Goal: Task Accomplishment & Management: Manage account settings

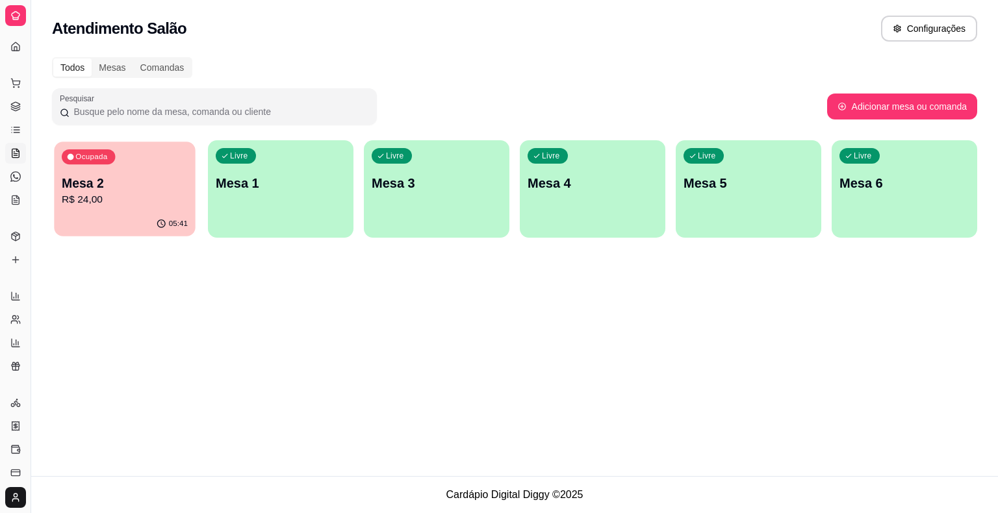
click at [95, 173] on div "Ocupada Mesa 2 R$ 24,00" at bounding box center [124, 177] width 141 height 70
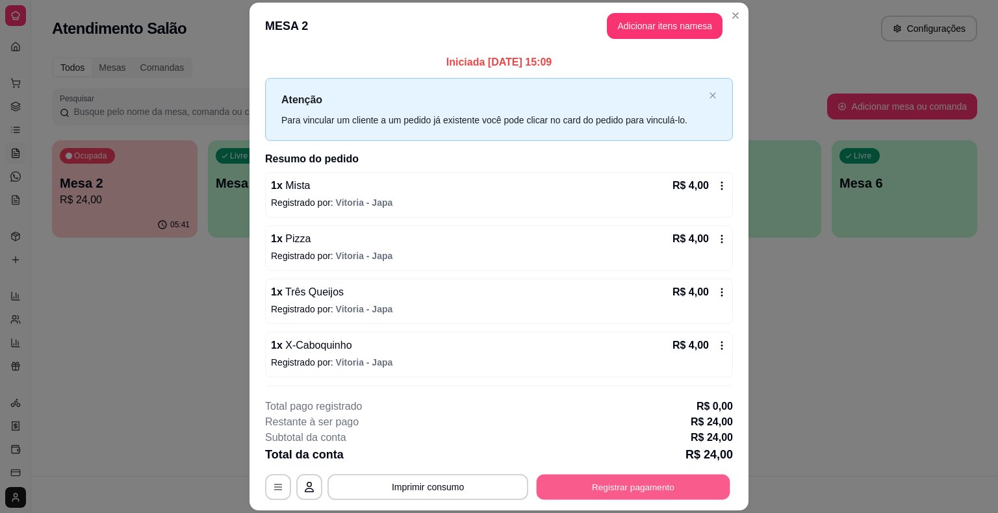
click at [651, 489] on button "Registrar pagamento" at bounding box center [634, 487] width 194 height 25
click at [651, 489] on button "Registrar pagamento" at bounding box center [633, 487] width 199 height 26
click at [651, 489] on button "Registrar pagamento" at bounding box center [634, 487] width 194 height 25
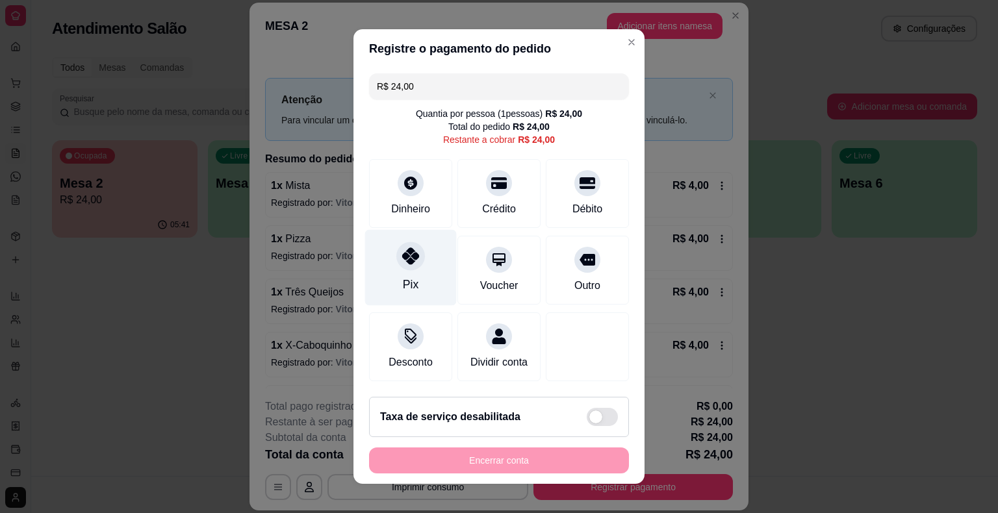
click at [404, 262] on icon at bounding box center [410, 256] width 17 height 17
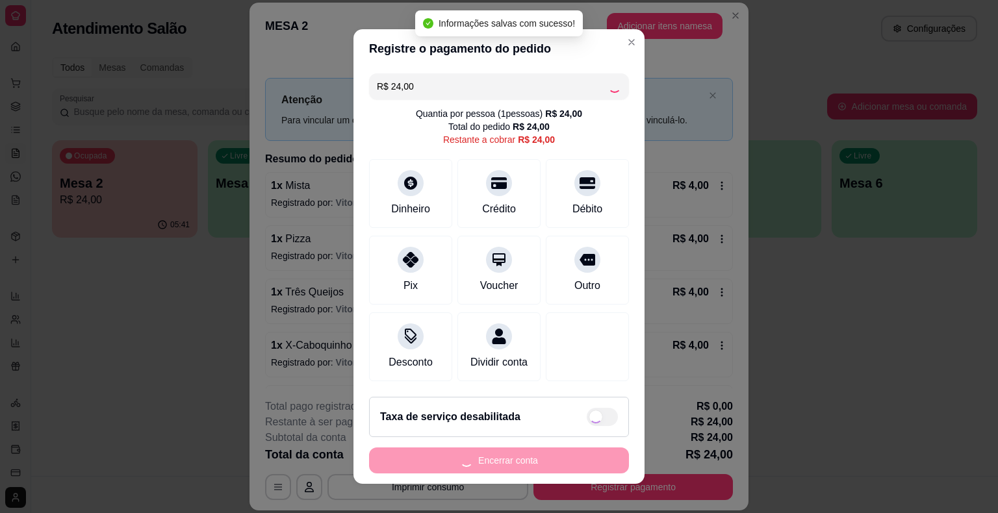
type input "R$ 0,00"
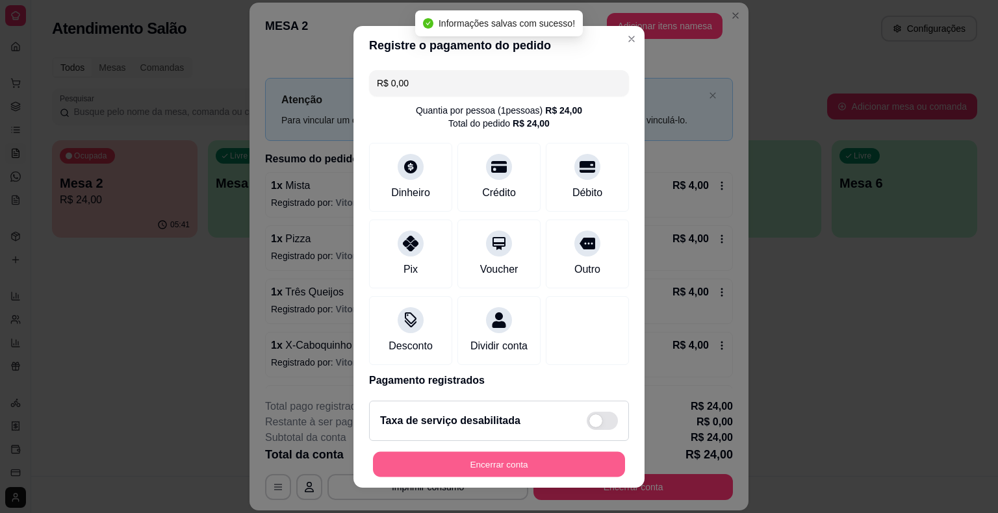
click at [500, 466] on button "Encerrar conta" at bounding box center [499, 464] width 252 height 25
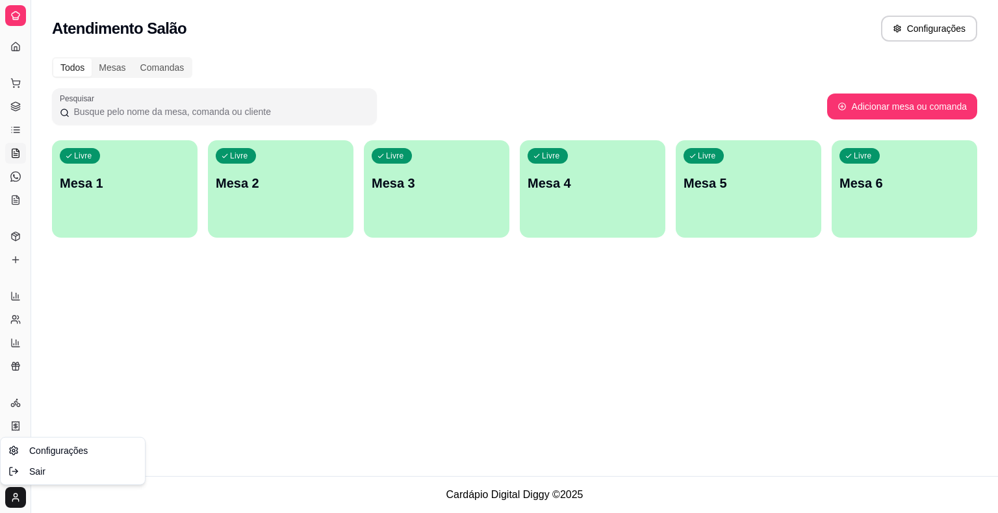
click at [18, 502] on html "Diggy Sistema de Gestão E Esfirra Do Du ... Loja aberta Plano Essencial + Mesas…" at bounding box center [499, 256] width 998 height 513
click at [16, 322] on html "Diggy Sistema de Gestão E Esfirra Do Du ... Loja aberta Plano Essencial + Mesas…" at bounding box center [499, 256] width 998 height 513
click at [16, 322] on icon at bounding box center [15, 320] width 10 height 10
select select "30"
select select "HIGHEST_TOTAL_SPENT_WITH_ORDERS"
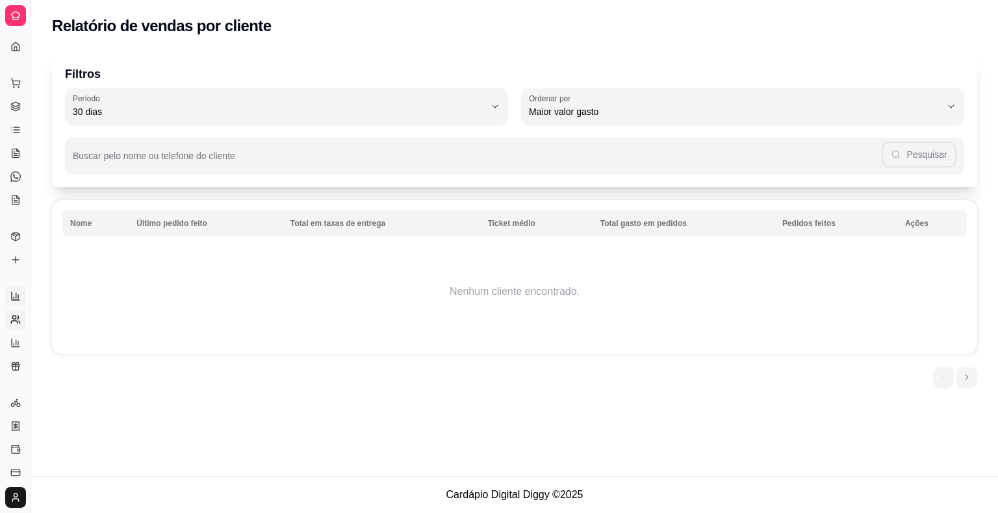
click at [16, 296] on icon at bounding box center [16, 295] width 0 height 5
select select "ALL"
select select "0"
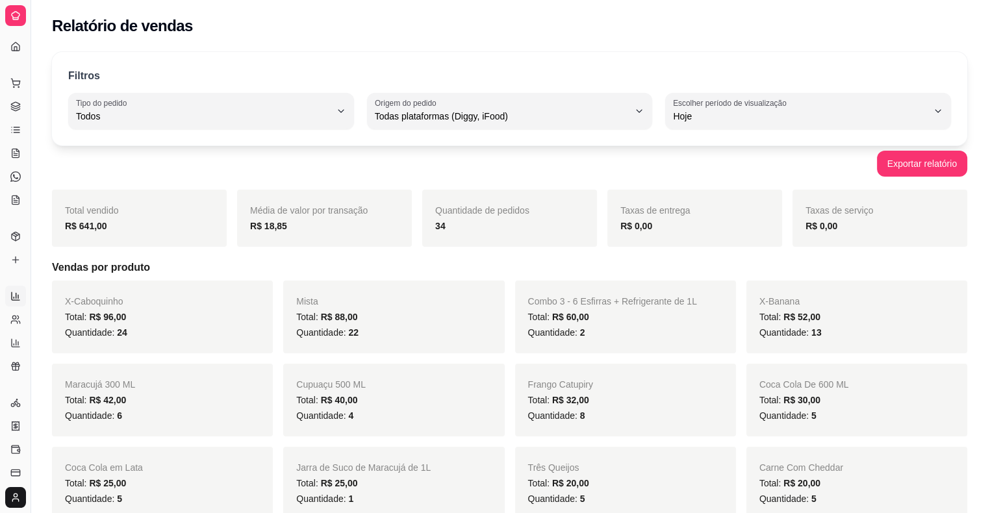
click at [18, 298] on icon at bounding box center [15, 296] width 10 height 10
click at [12, 300] on icon at bounding box center [16, 296] width 8 height 8
click at [16, 430] on icon at bounding box center [15, 426] width 7 height 8
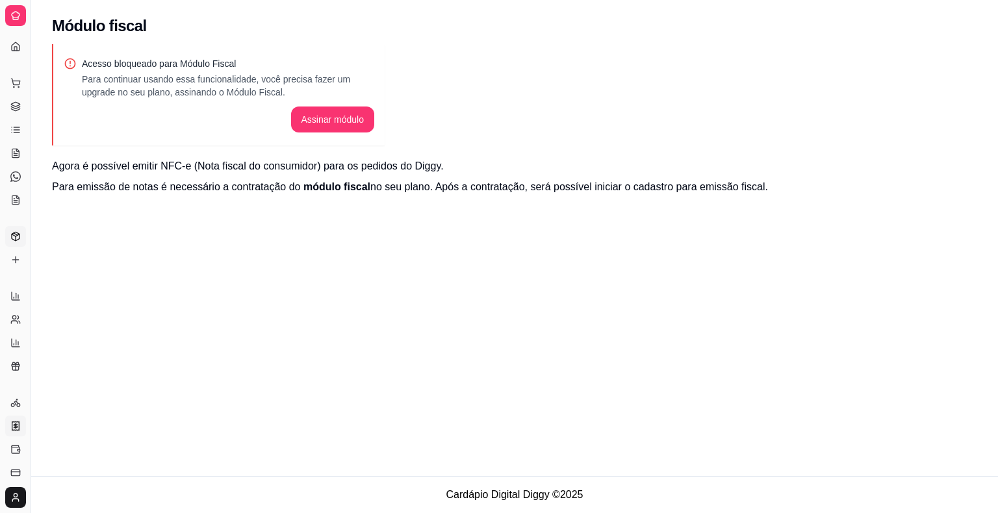
click at [13, 234] on icon at bounding box center [15, 236] width 10 height 10
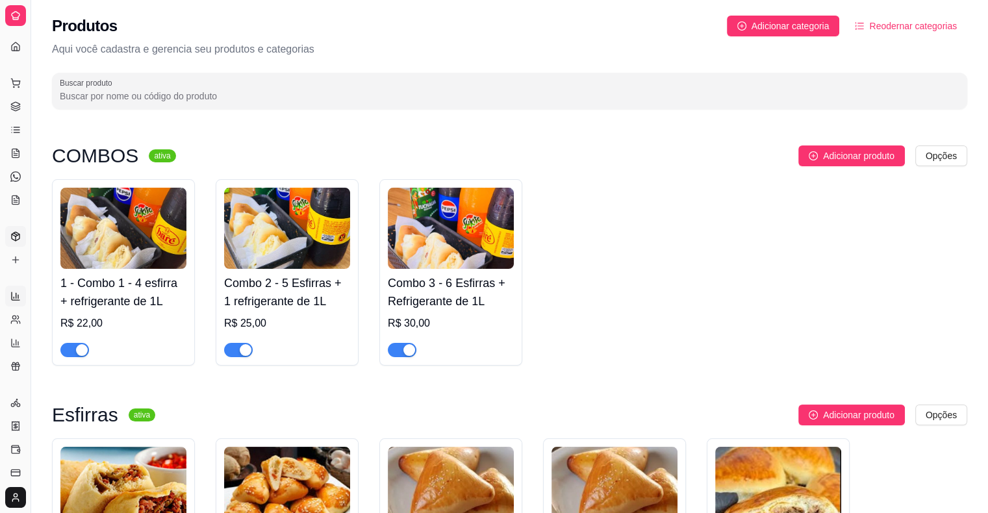
click at [12, 302] on link "Relatórios de vendas" at bounding box center [15, 296] width 21 height 21
select select "ALL"
select select "0"
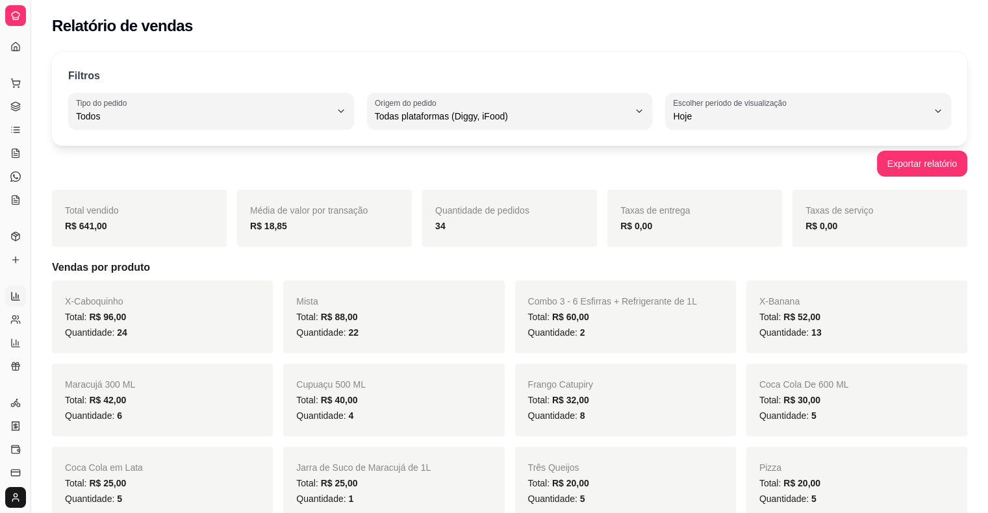
click at [12, 302] on link "Relatórios de vendas" at bounding box center [15, 296] width 21 height 21
click at [16, 295] on icon at bounding box center [16, 295] width 0 height 5
drag, startPoint x: 16, startPoint y: 295, endPoint x: 18, endPoint y: 323, distance: 28.1
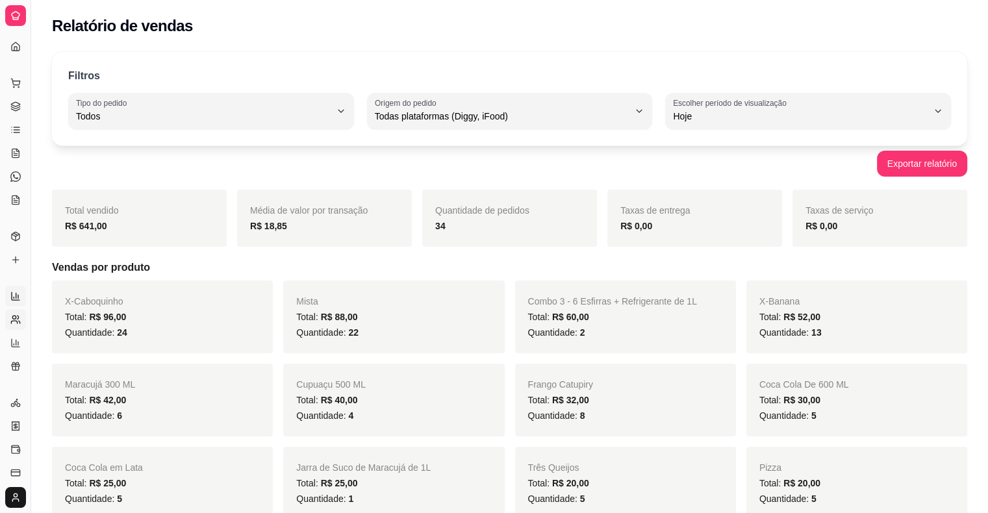
click at [18, 323] on ul "Relatórios de vendas Relatório de clientes Relatório de mesas Relatório de fide…" at bounding box center [15, 331] width 20 height 91
click at [18, 323] on icon at bounding box center [15, 320] width 10 height 10
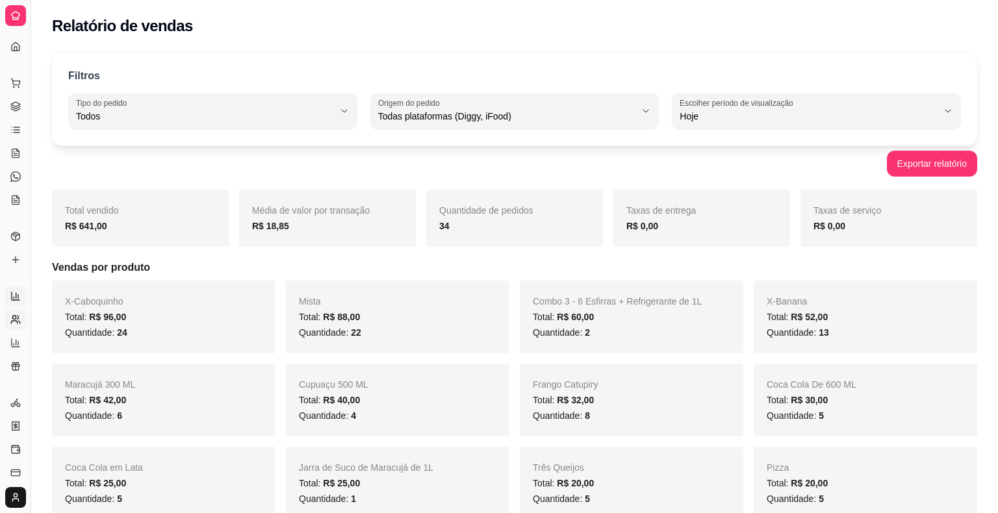
select select "30"
select select "HIGHEST_TOTAL_SPENT_WITH_ORDERS"
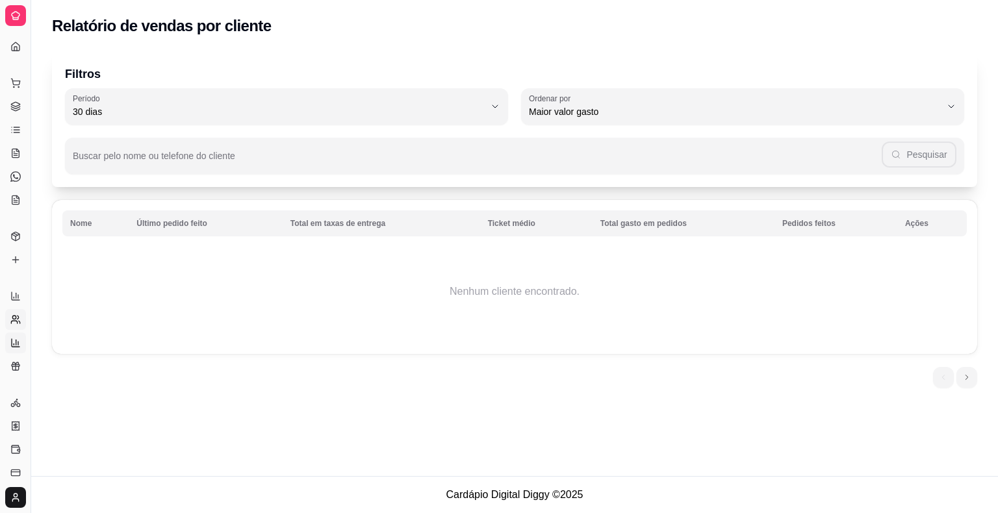
click at [17, 339] on icon at bounding box center [15, 343] width 10 height 10
select select "TOTAL_OF_ORDERS"
select select "7"
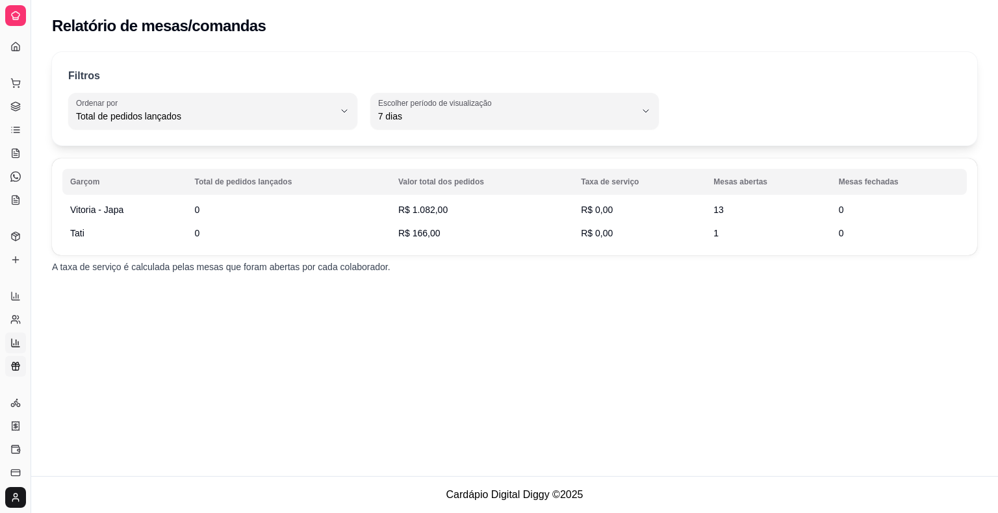
click at [14, 368] on icon at bounding box center [15, 366] width 10 height 10
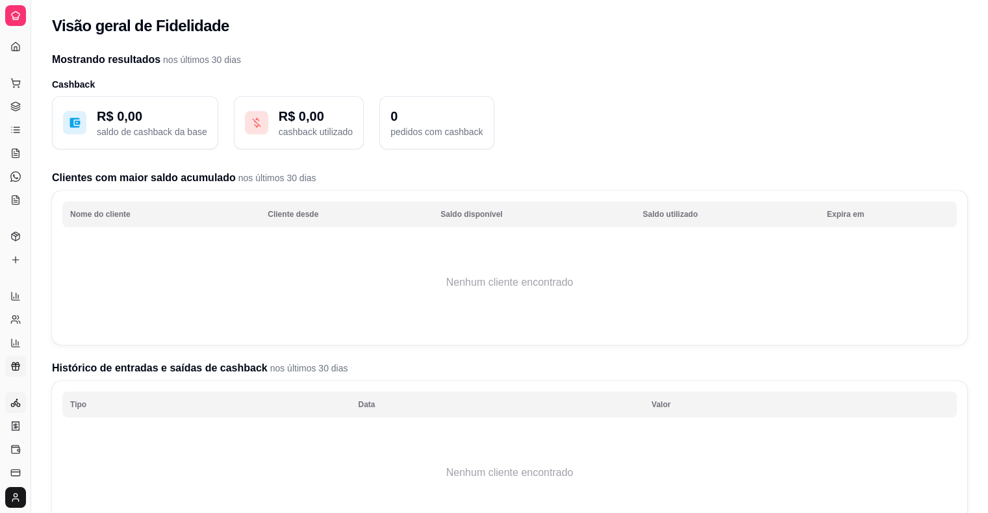
click at [14, 402] on icon at bounding box center [15, 403] width 10 height 10
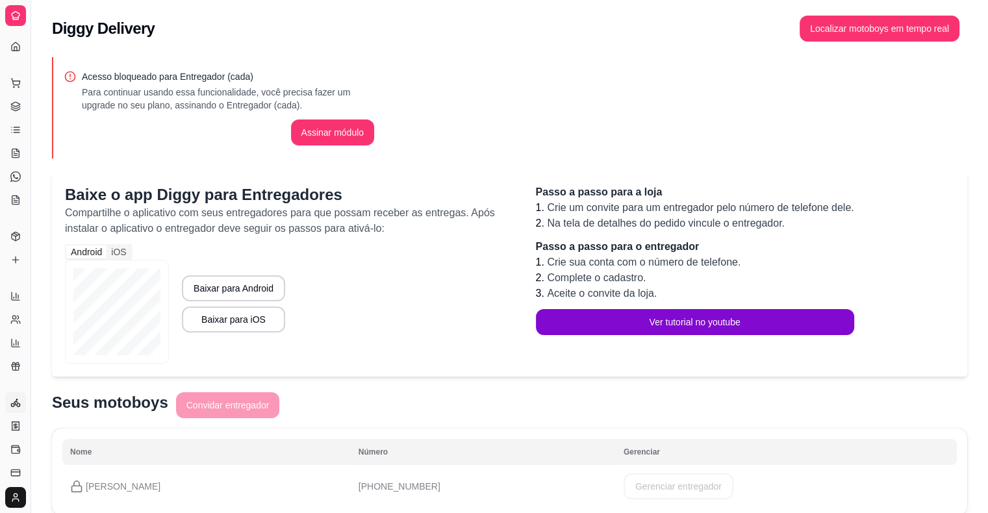
click at [18, 399] on icon at bounding box center [15, 403] width 10 height 10
click at [12, 403] on icon at bounding box center [15, 403] width 10 height 10
click at [14, 443] on link "Controle de caixa" at bounding box center [15, 449] width 21 height 21
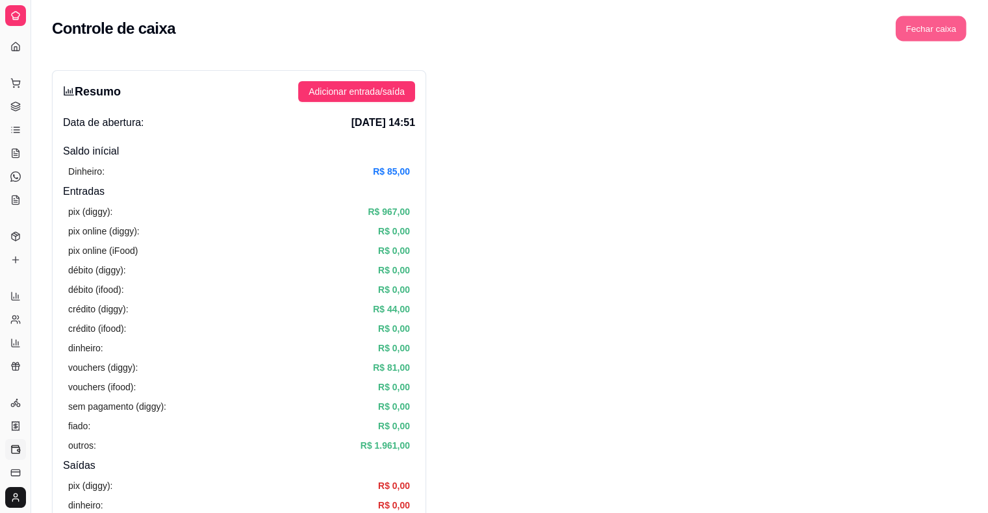
click at [951, 31] on button "Fechar caixa" at bounding box center [931, 28] width 71 height 25
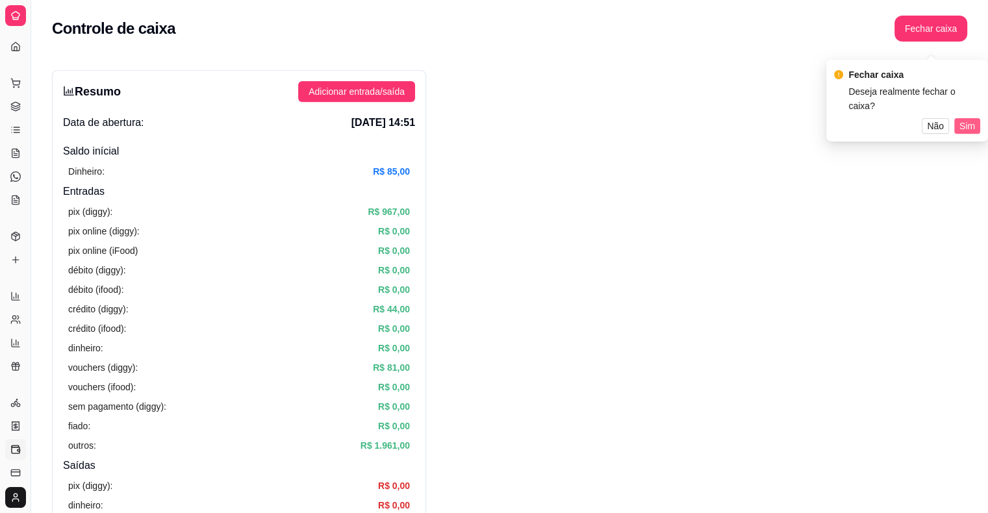
click at [968, 118] on button "Sim" at bounding box center [968, 126] width 26 height 16
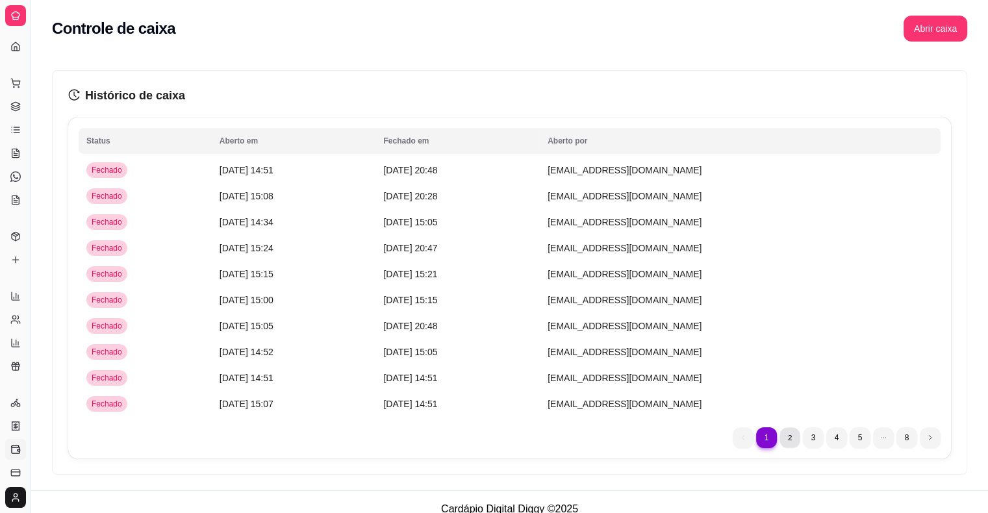
click at [782, 437] on li "2" at bounding box center [790, 438] width 20 height 20
click at [763, 437] on li "1" at bounding box center [766, 438] width 20 height 20
click at [816, 438] on li "3" at bounding box center [813, 438] width 20 height 20
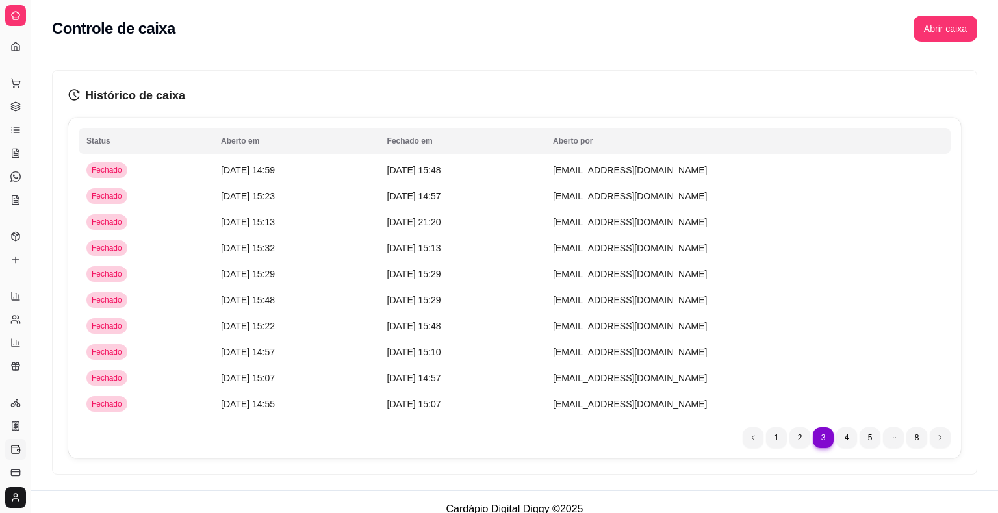
click at [11, 500] on html "Diggy Sistema de Gestão E Esfirra Do Du ... Loja aberta Plano Essencial + Mesas…" at bounding box center [499, 256] width 998 height 513
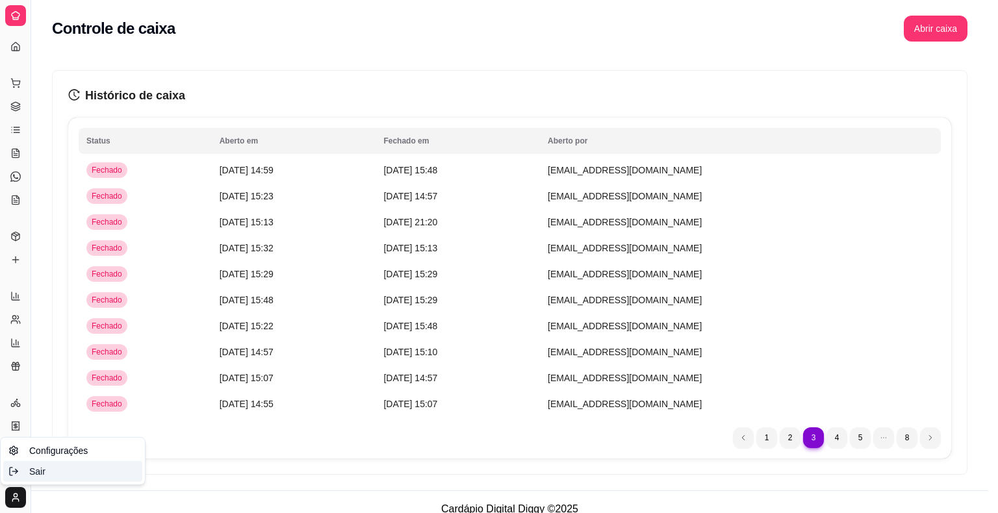
click at [38, 474] on span "Sair" at bounding box center [37, 471] width 16 height 13
